Goal: Information Seeking & Learning: Learn about a topic

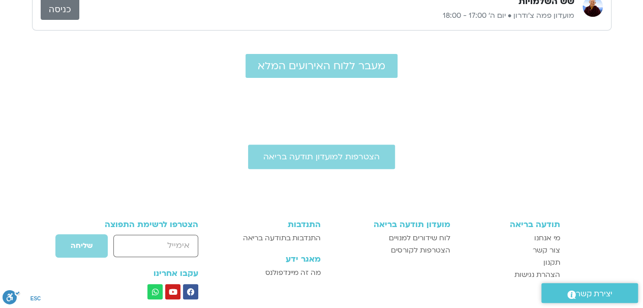
scroll to position [112, 0]
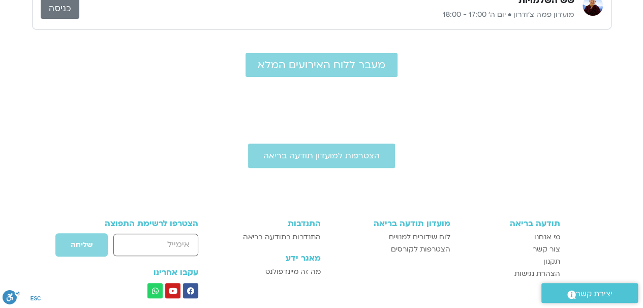
click at [318, 200] on div at bounding box center [321, 190] width 643 height 25
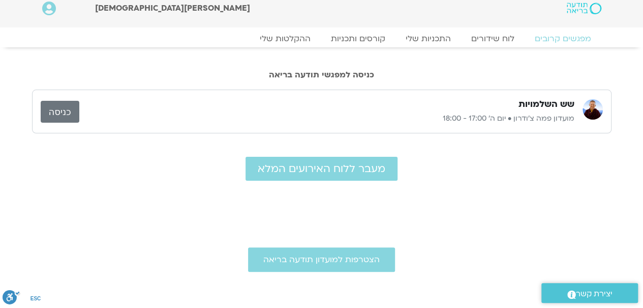
scroll to position [0, 0]
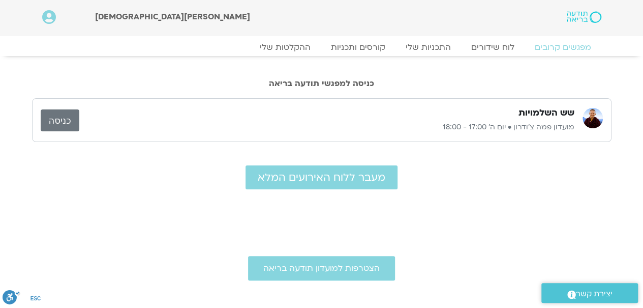
click at [56, 117] on link "כניסה" at bounding box center [60, 120] width 39 height 22
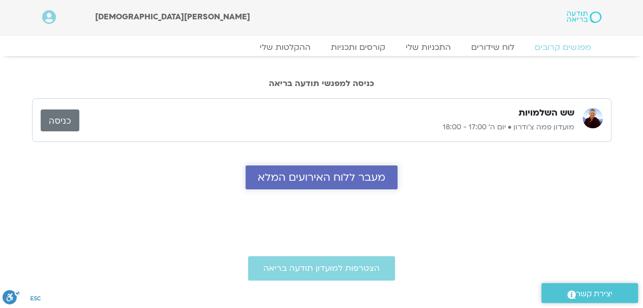
click at [304, 172] on span "מעבר ללוח האירועים המלא" at bounding box center [322, 177] width 128 height 12
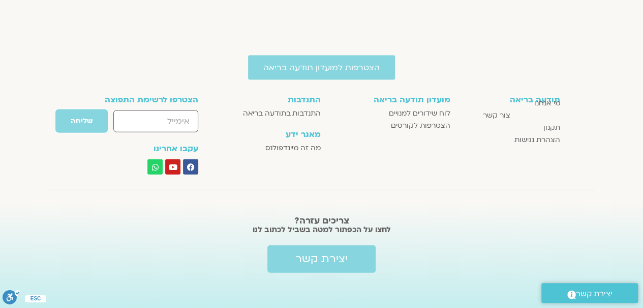
scroll to position [1079, 0]
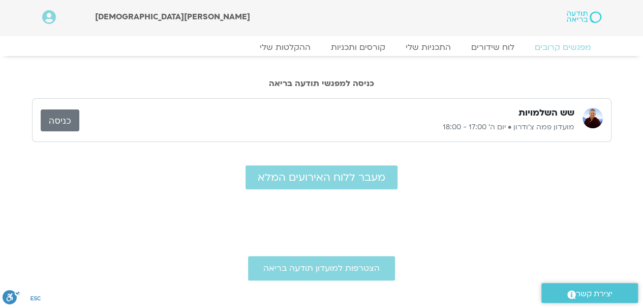
click at [61, 117] on link "כניסה" at bounding box center [60, 120] width 39 height 22
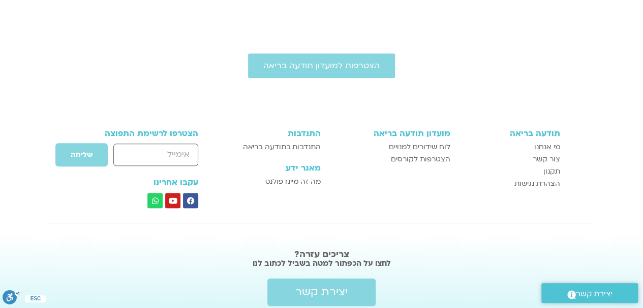
scroll to position [199, 0]
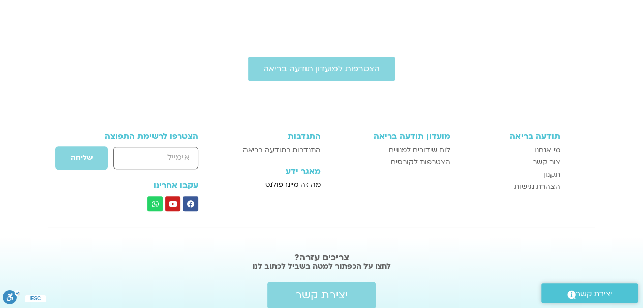
click at [296, 184] on span "מה זה מיינדפולנס" at bounding box center [292, 184] width 55 height 12
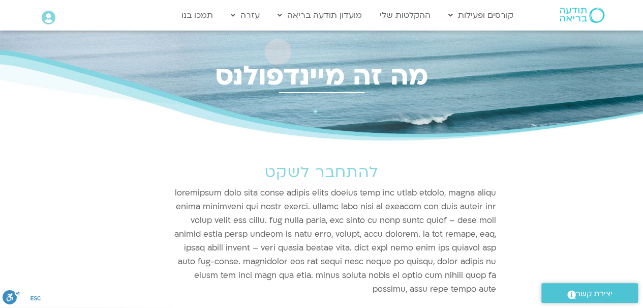
drag, startPoint x: 297, startPoint y: 168, endPoint x: 336, endPoint y: 150, distance: 42.8
click at [336, 150] on div "להתחבר לשקט" at bounding box center [321, 220] width 371 height 161
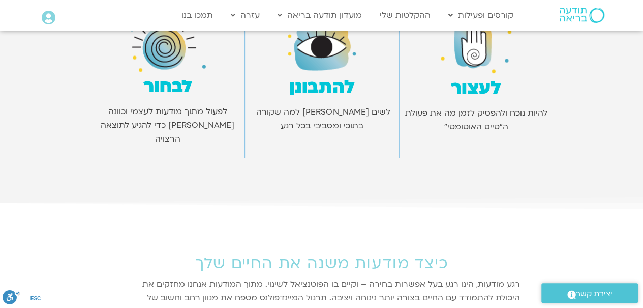
scroll to position [976, 0]
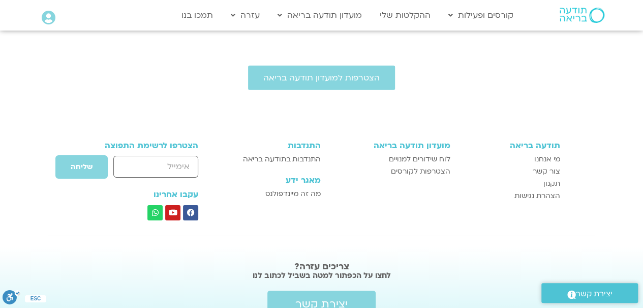
scroll to position [1560, 0]
